Goal: Task Accomplishment & Management: Manage account settings

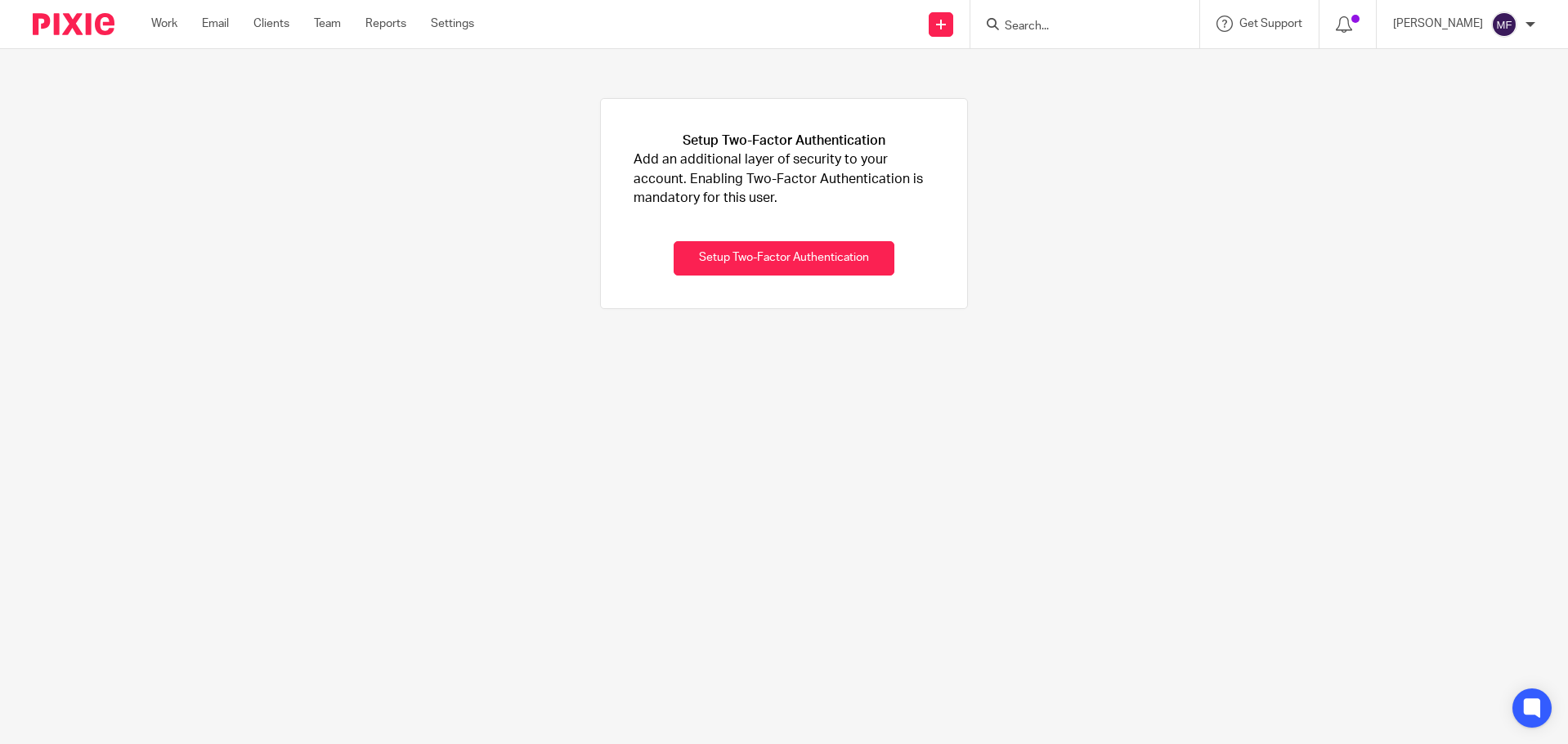
click at [68, 33] on img at bounding box center [74, 23] width 82 height 22
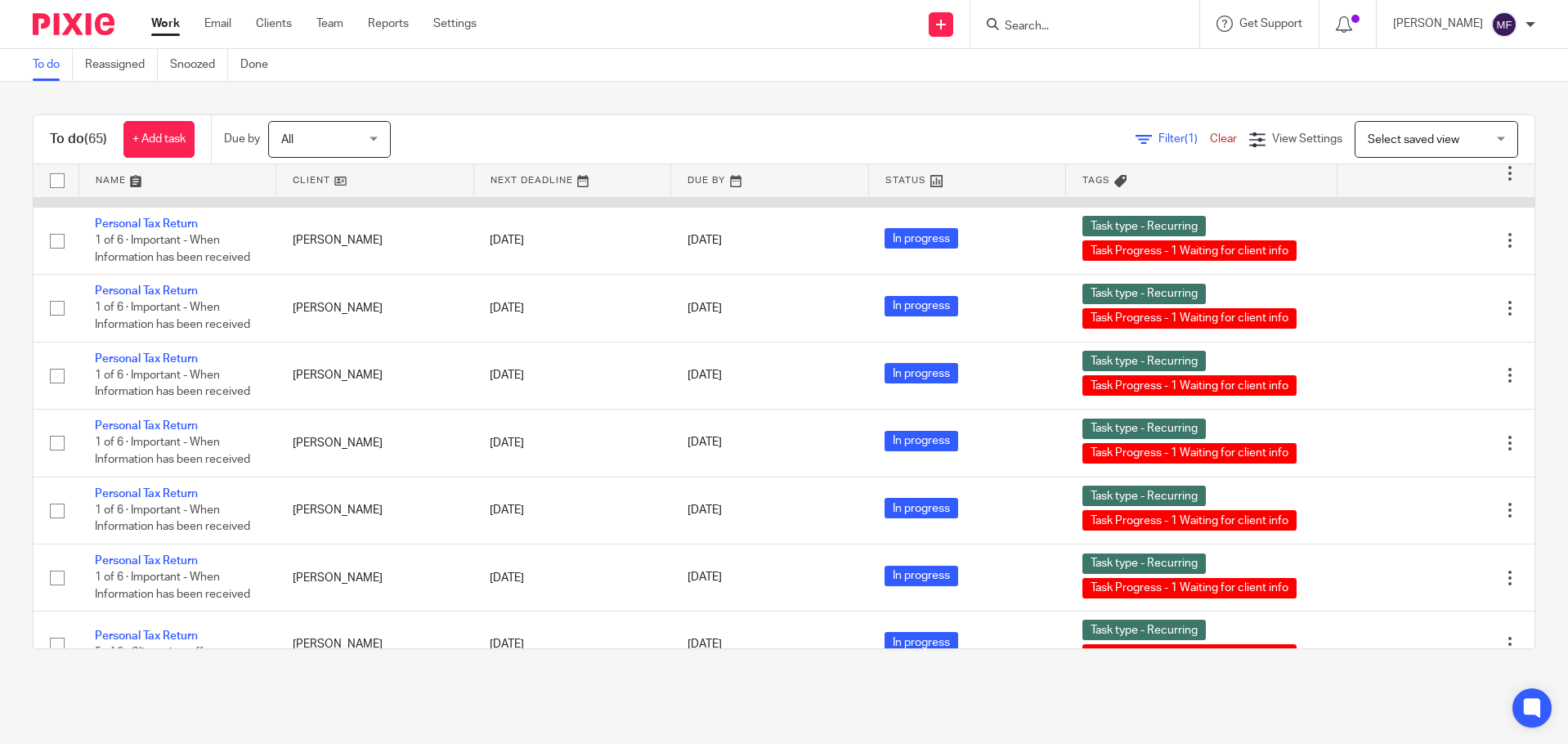
scroll to position [1881, 0]
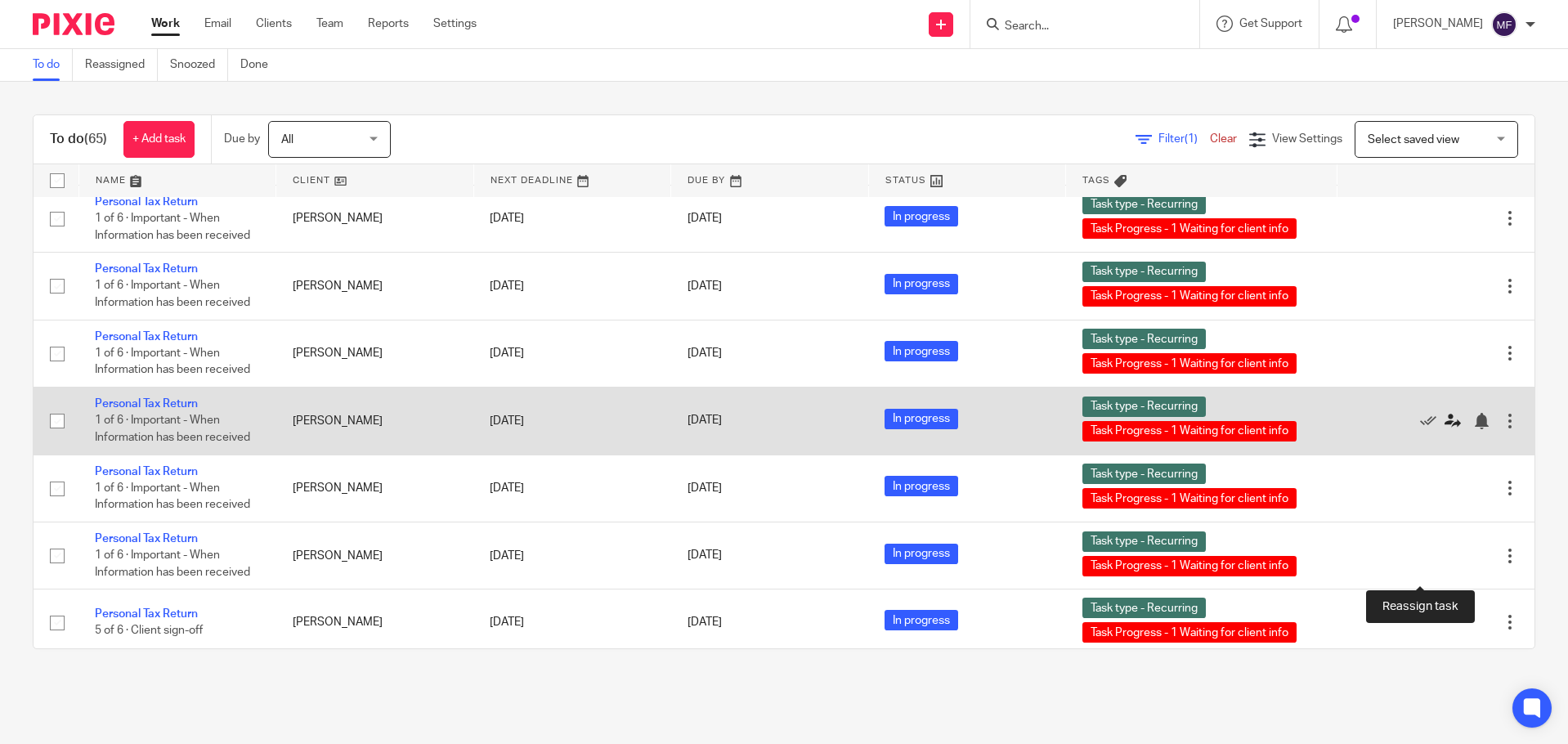
click at [1444, 430] on icon at bounding box center [1452, 421] width 17 height 17
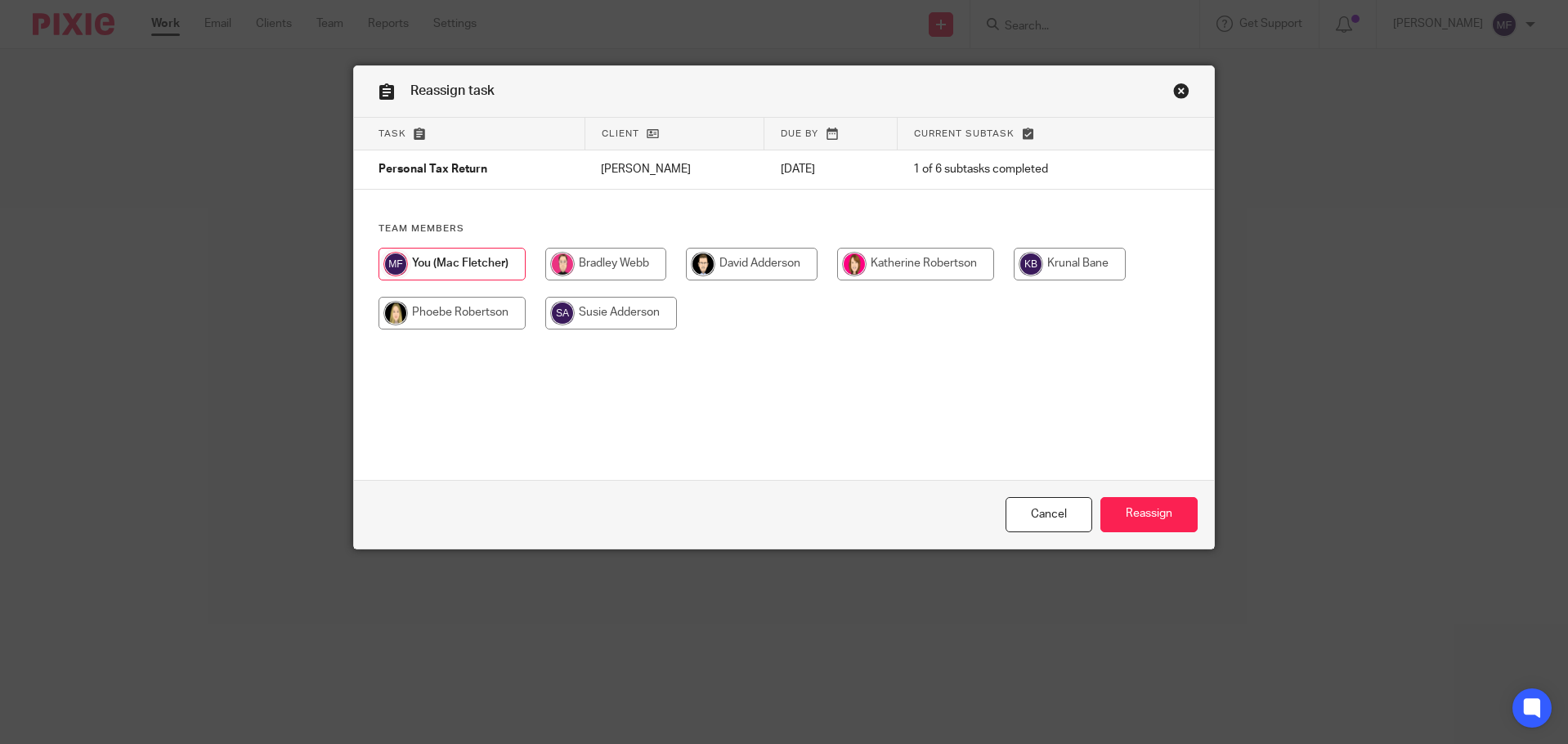
click at [846, 268] on input "radio" at bounding box center [915, 265] width 157 height 33
radio input "true"
click at [1179, 92] on link "Close this dialog window" at bounding box center [1181, 94] width 17 height 22
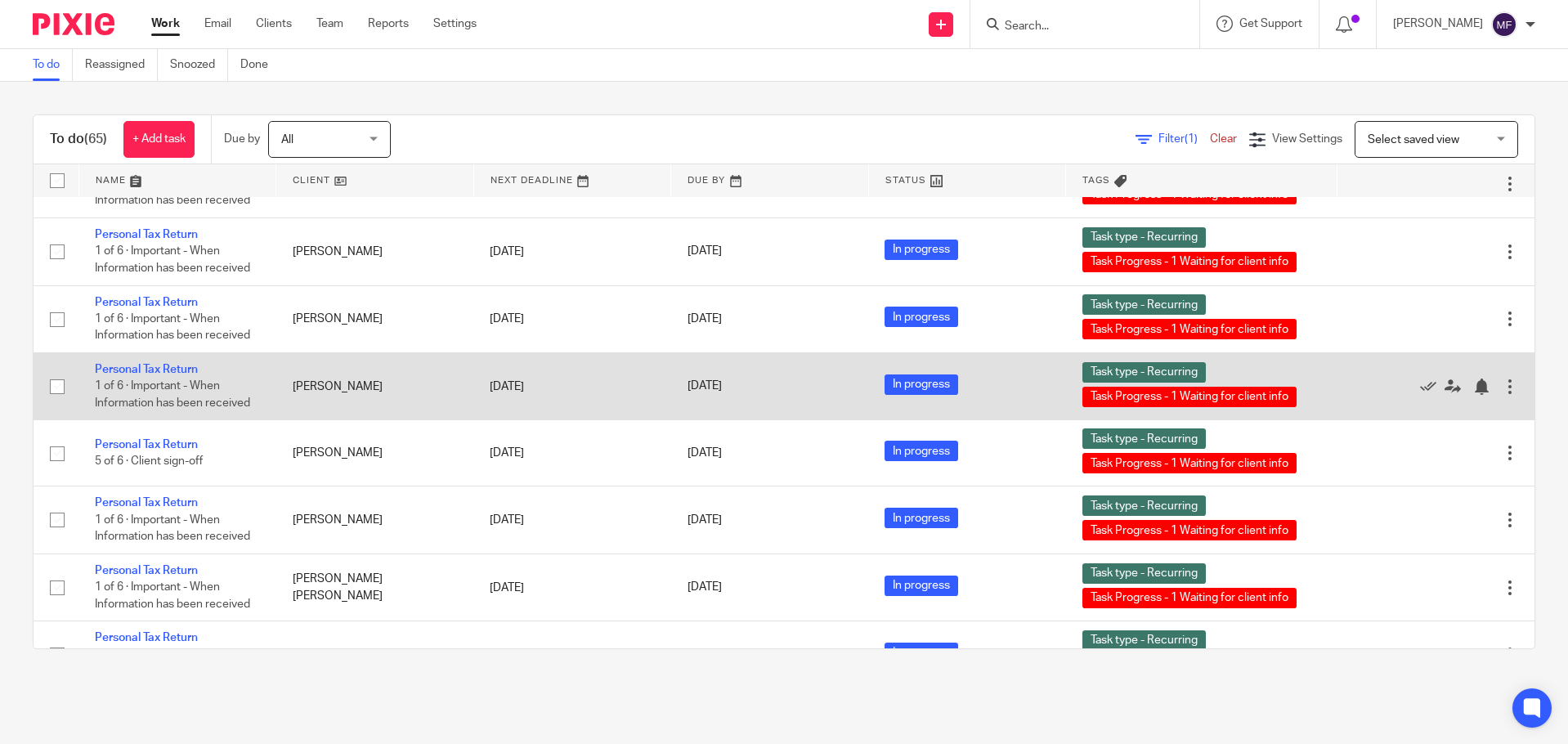
scroll to position [2046, 0]
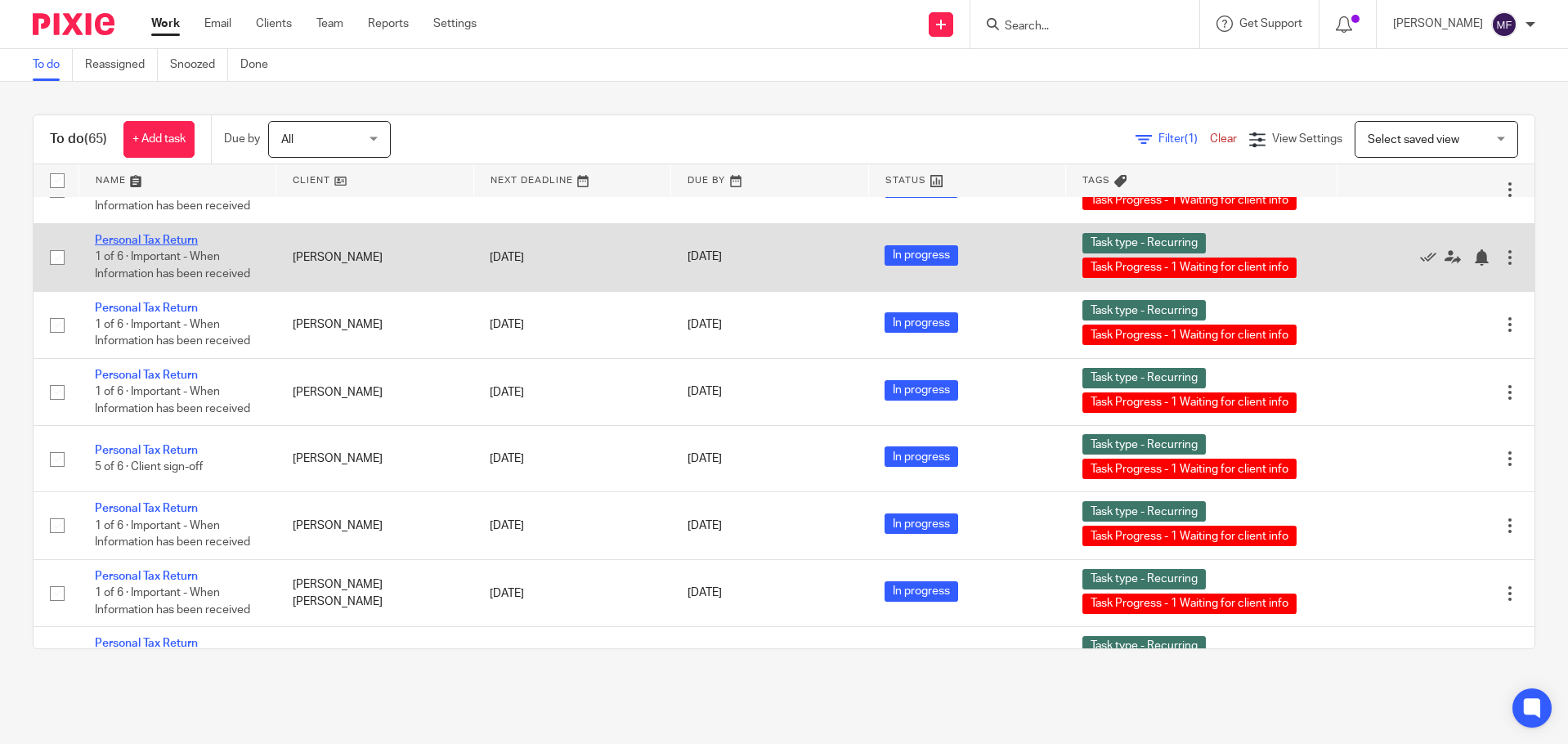
click at [178, 246] on link "Personal Tax Return" at bounding box center [146, 240] width 103 height 12
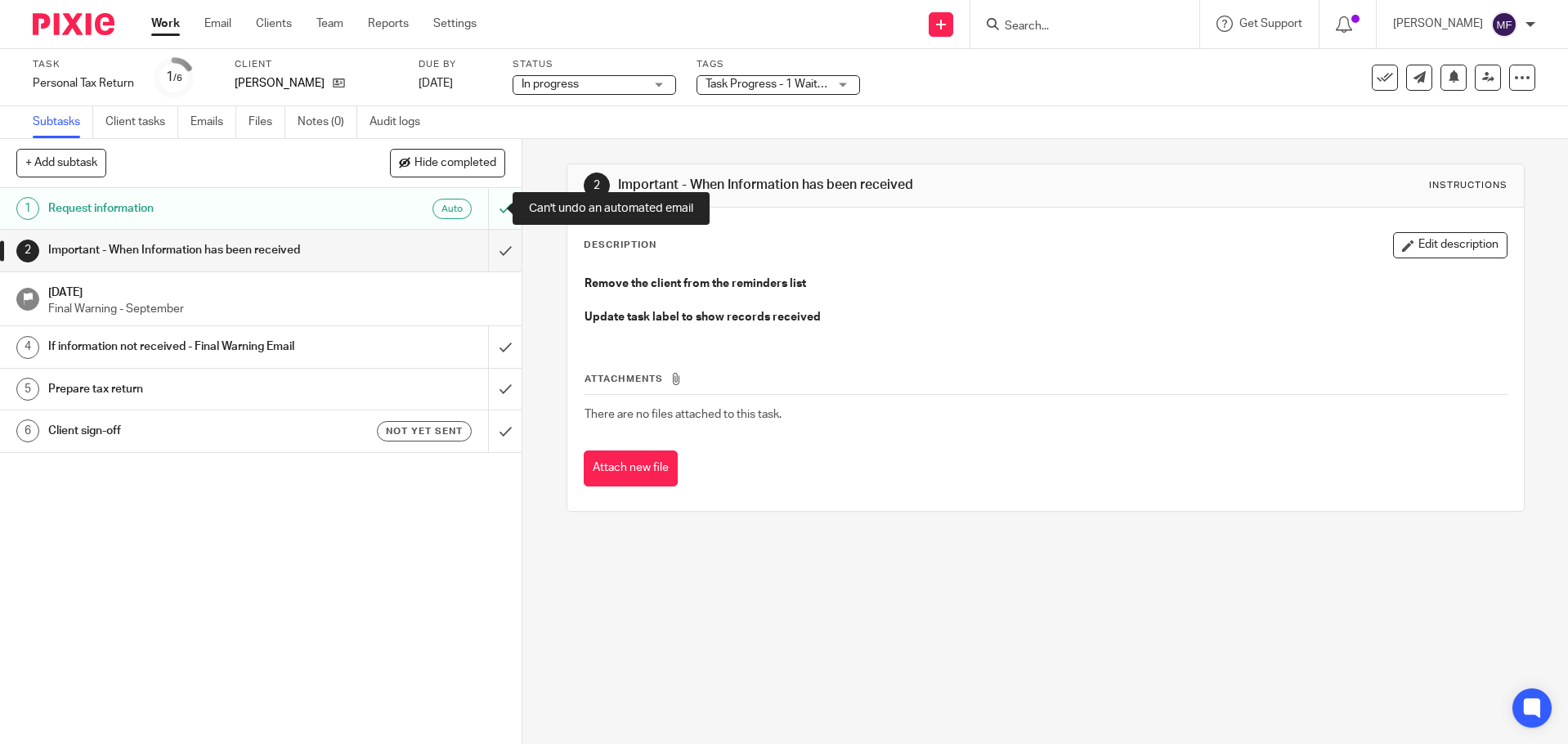
click at [488, 214] on div at bounding box center [504, 209] width 33 height 41
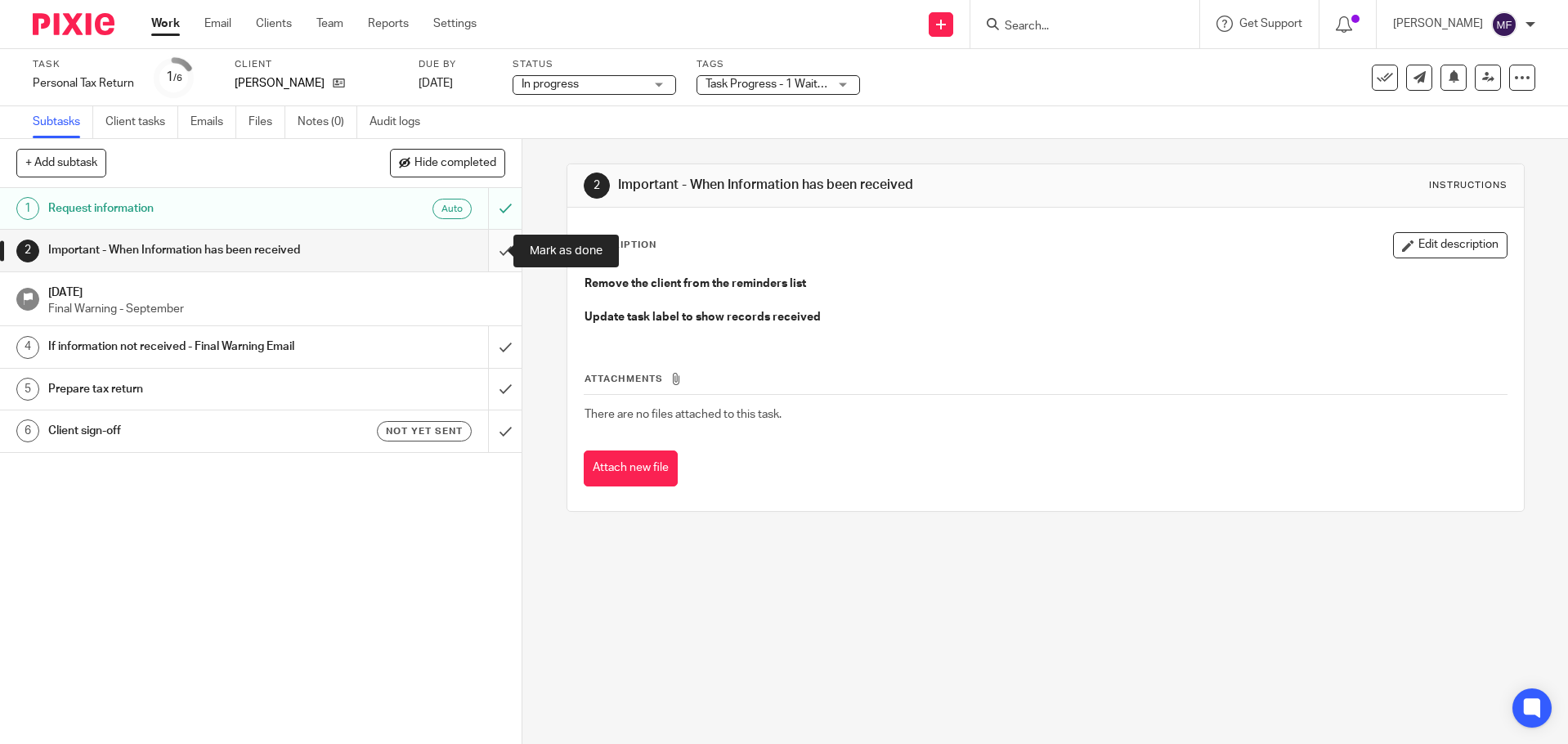
click at [485, 246] on input "submit" at bounding box center [261, 250] width 522 height 41
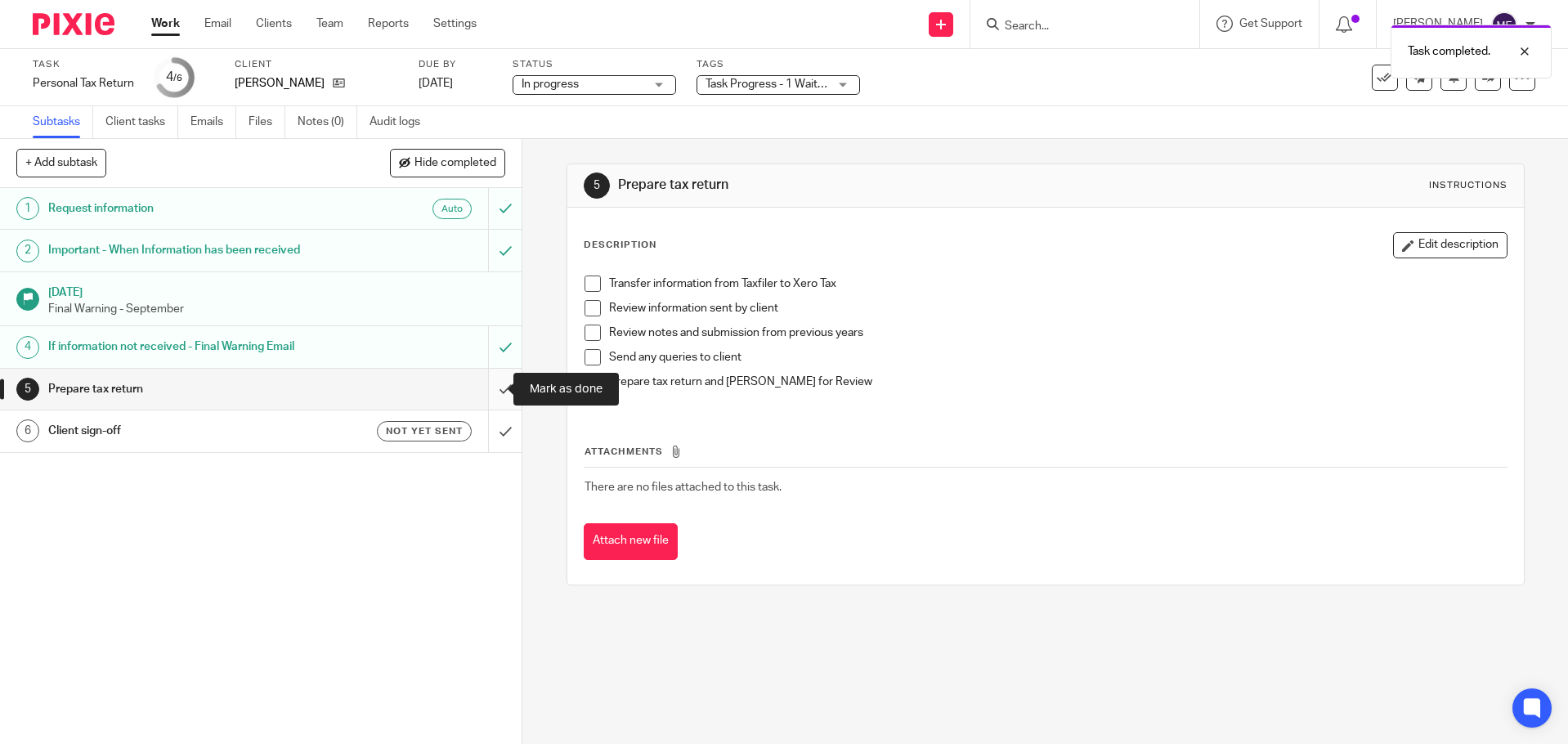
click at [488, 393] on input "submit" at bounding box center [261, 390] width 522 height 41
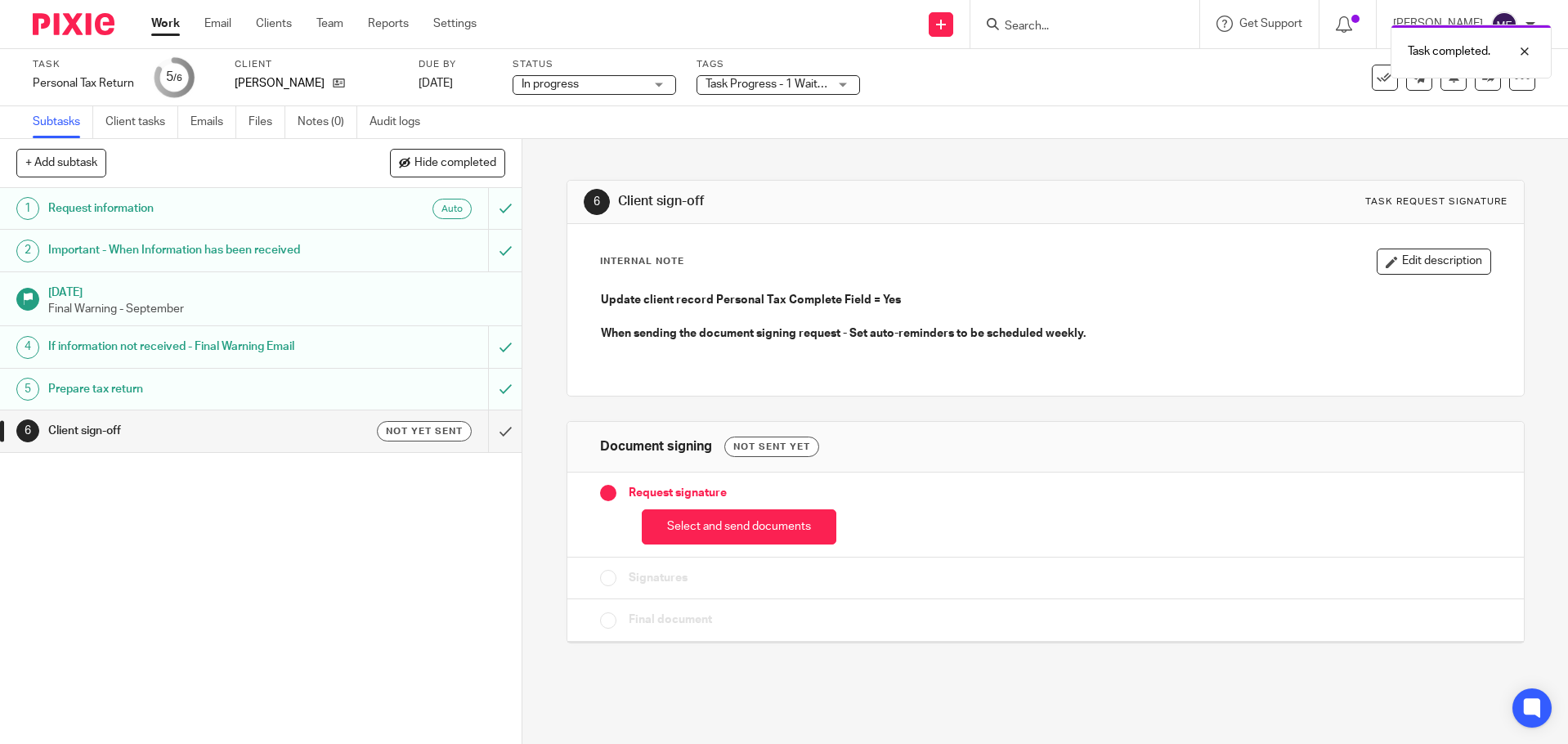
click at [98, 25] on img at bounding box center [74, 23] width 82 height 22
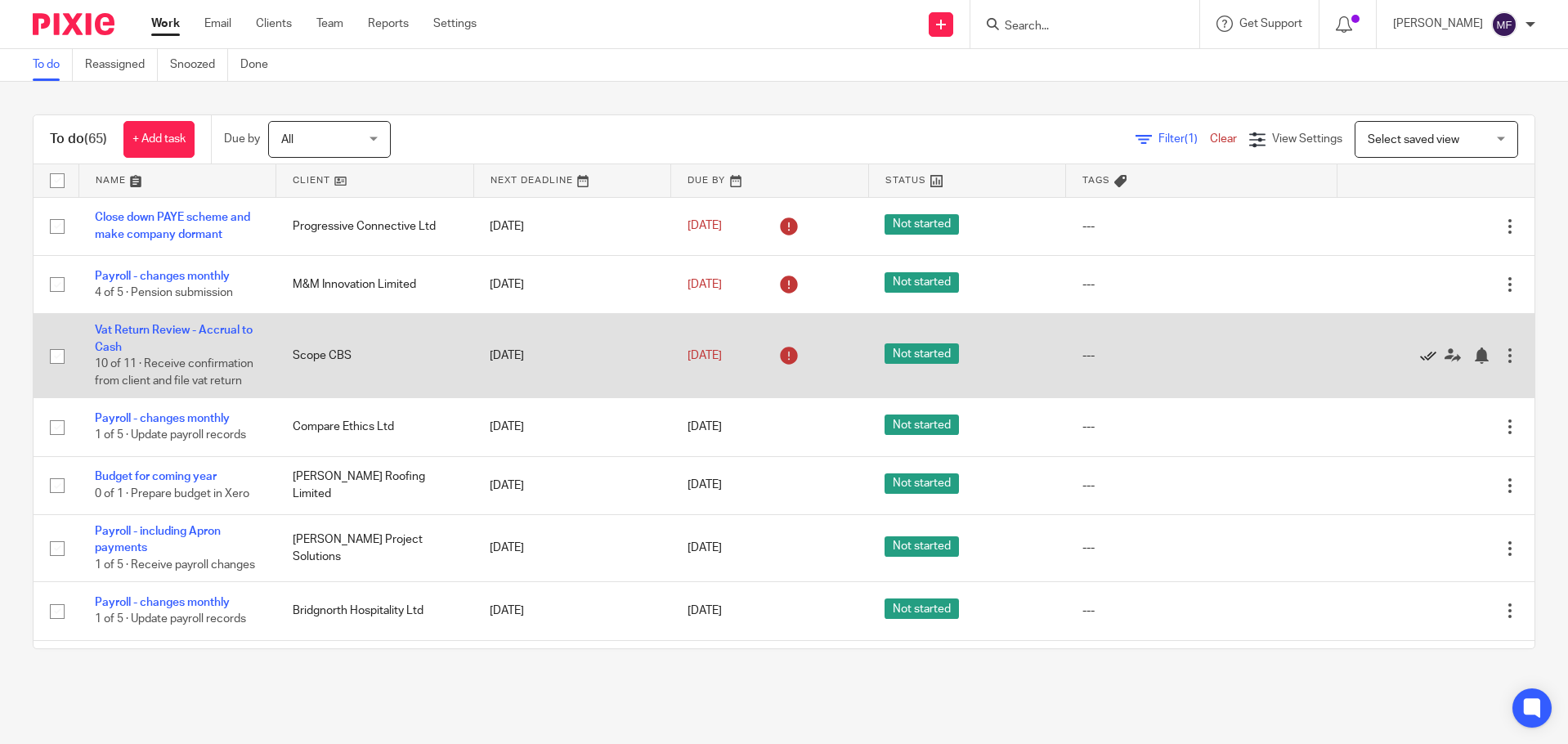
click at [1420, 364] on icon at bounding box center [1427, 355] width 17 height 17
